Goal: Register for event/course

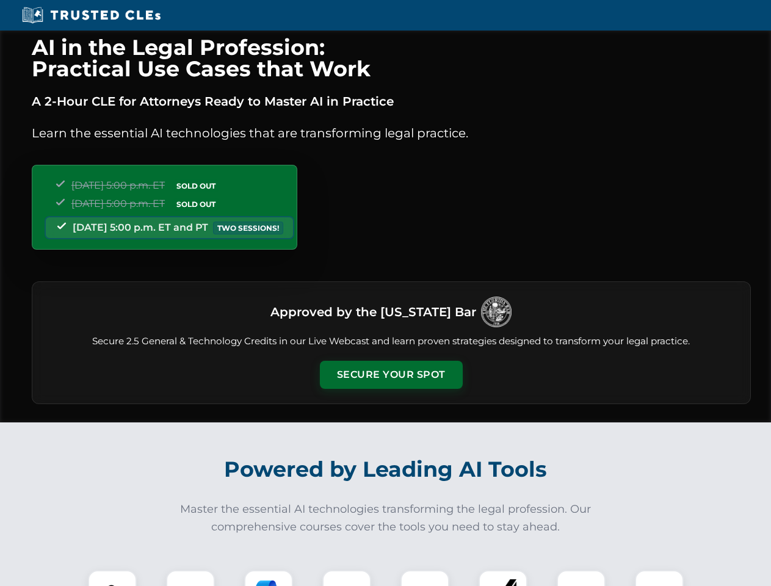
click at [391, 375] on button "Secure Your Spot" at bounding box center [391, 375] width 143 height 28
click at [112, 578] on img at bounding box center [112, 594] width 35 height 35
click at [190, 578] on div at bounding box center [190, 594] width 49 height 49
